Goal: Find specific page/section: Find specific page/section

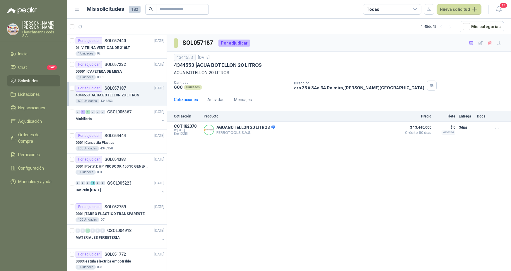
click at [96, 97] on p "4344553 | AGUA BOTELLON 20 LITROS" at bounding box center [108, 95] width 64 height 6
click at [108, 69] on p "00001 | CAFETERA DE MESA" at bounding box center [99, 72] width 46 height 6
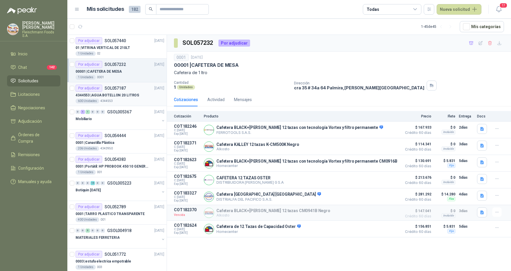
click at [108, 90] on div "Por adjudicar SOL057187" at bounding box center [101, 88] width 50 height 7
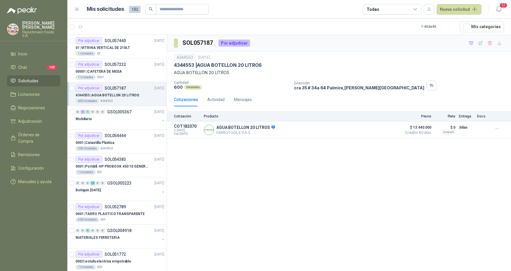
click at [99, 98] on p "4344553 | AGUA BOTELLON 20 LITROS" at bounding box center [108, 95] width 64 height 6
